Goal: Information Seeking & Learning: Learn about a topic

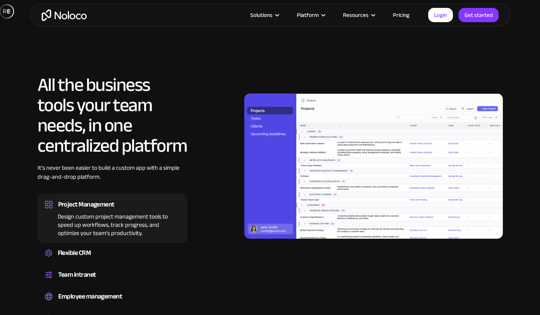
scroll to position [672, 0]
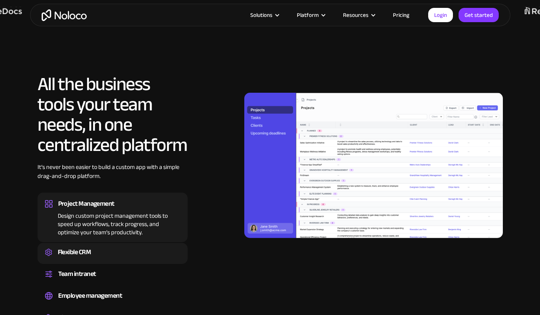
click at [80, 251] on div "Flexible CRM" at bounding box center [74, 251] width 33 height 11
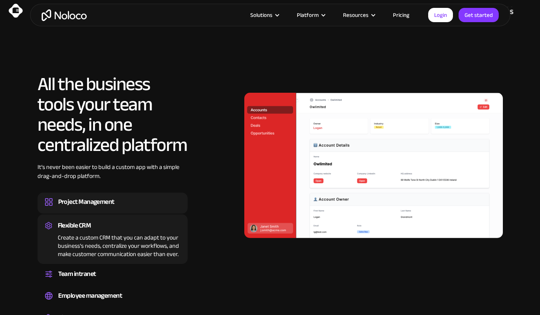
click at [93, 201] on div "Project Management" at bounding box center [86, 201] width 56 height 11
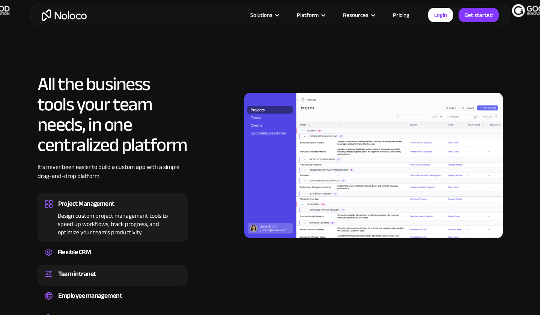
click at [95, 272] on div "Team intranet" at bounding box center [77, 273] width 38 height 11
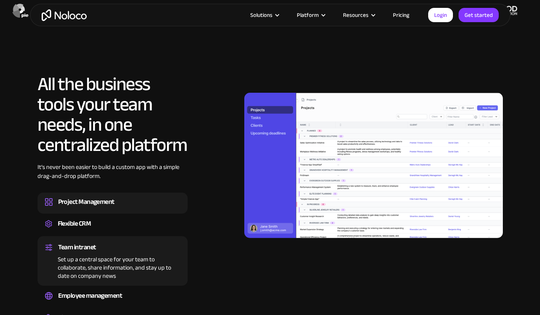
click at [96, 201] on div "Project Management" at bounding box center [86, 201] width 56 height 11
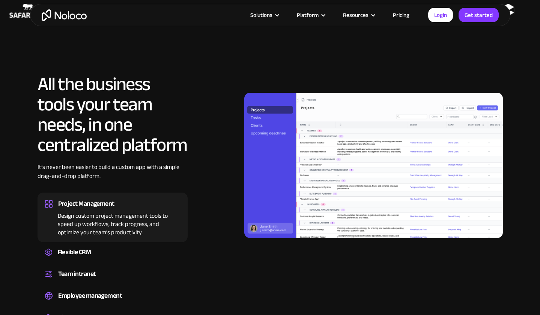
click at [399, 11] on link "Pricing" at bounding box center [400, 15] width 35 height 10
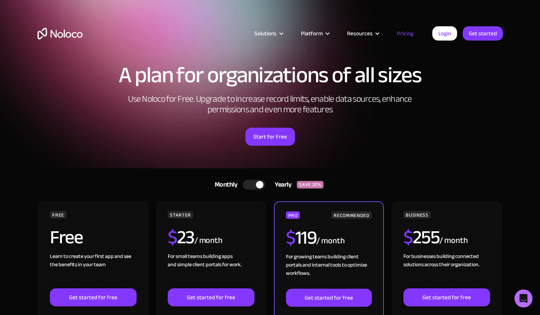
click at [260, 189] on link "Monthly Yearly SAVE 20%" at bounding box center [270, 185] width 130 height 18
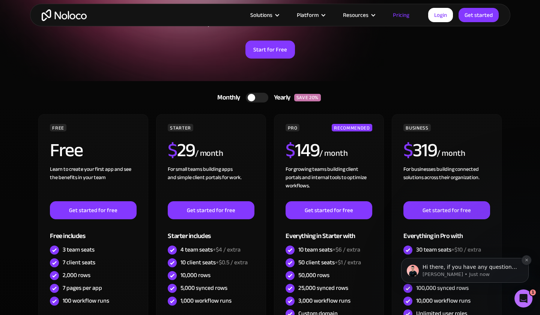
click at [527, 261] on icon "Dismiss notification" at bounding box center [526, 260] width 4 height 4
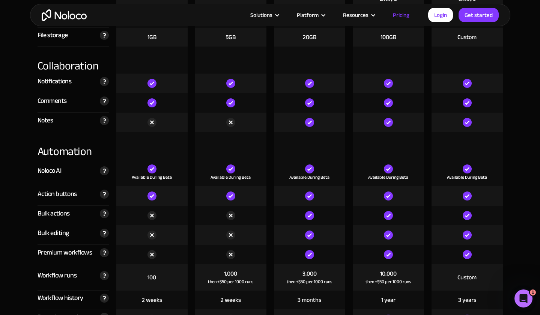
scroll to position [1297, 0]
